Goal: Transaction & Acquisition: Book appointment/travel/reservation

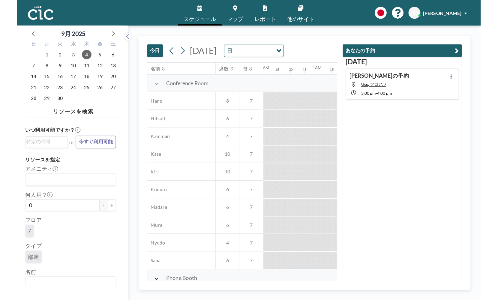
scroll to position [0, 552]
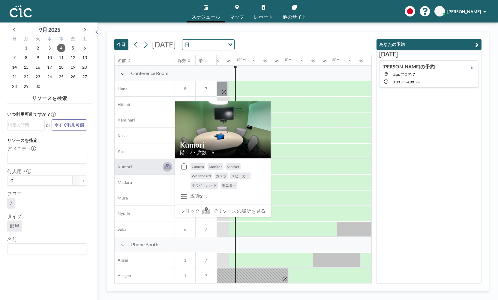
click at [167, 165] on icon at bounding box center [167, 167] width 7 height 6
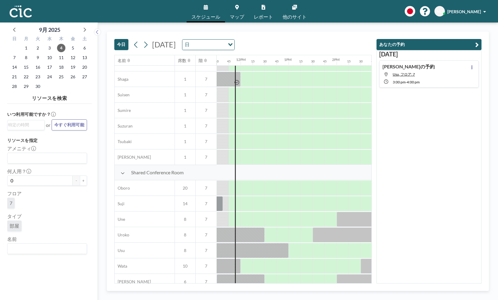
scroll to position [343, 552]
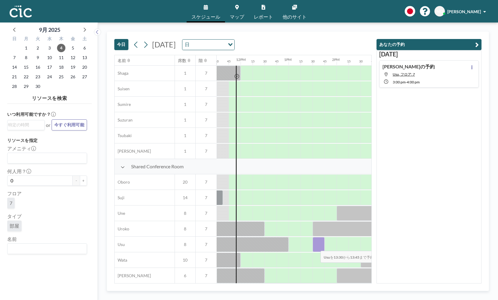
click at [316, 246] on div at bounding box center [319, 244] width 12 height 15
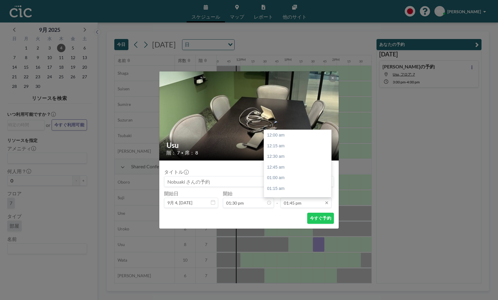
scroll to position [587, 0]
click at [306, 207] on input "01:45 pm" at bounding box center [306, 203] width 51 height 10
click at [292, 169] on div "02:30 pm" at bounding box center [297, 167] width 67 height 11
type input "02:30 pm"
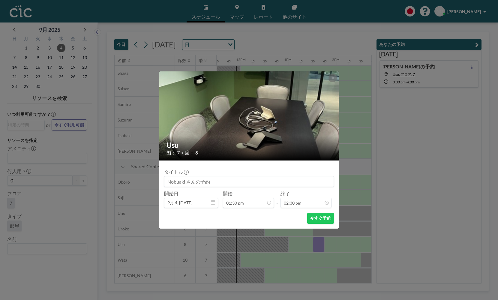
scroll to position [620, 0]
click at [320, 218] on button "今すぐ予約" at bounding box center [320, 218] width 27 height 11
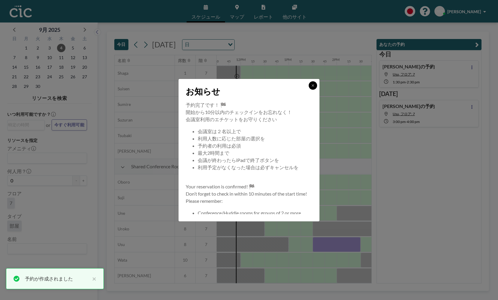
click at [314, 87] on button at bounding box center [313, 85] width 8 height 8
